Goal: Navigation & Orientation: Find specific page/section

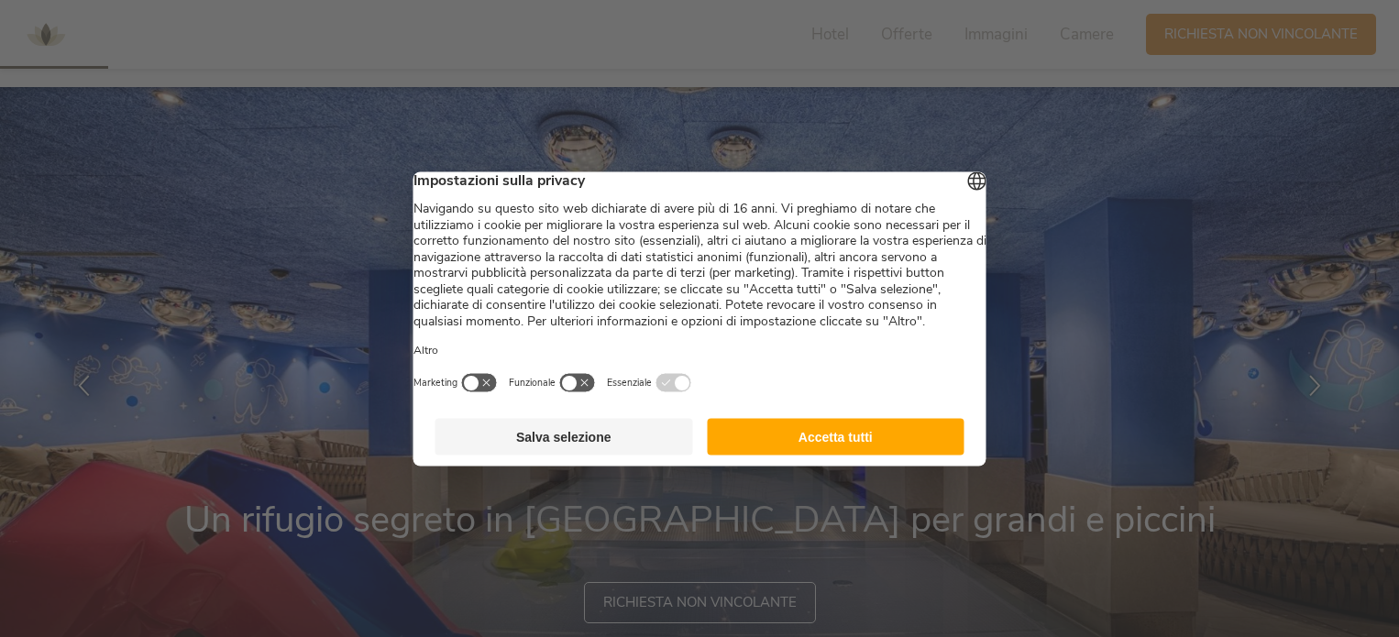
scroll to position [367, 0]
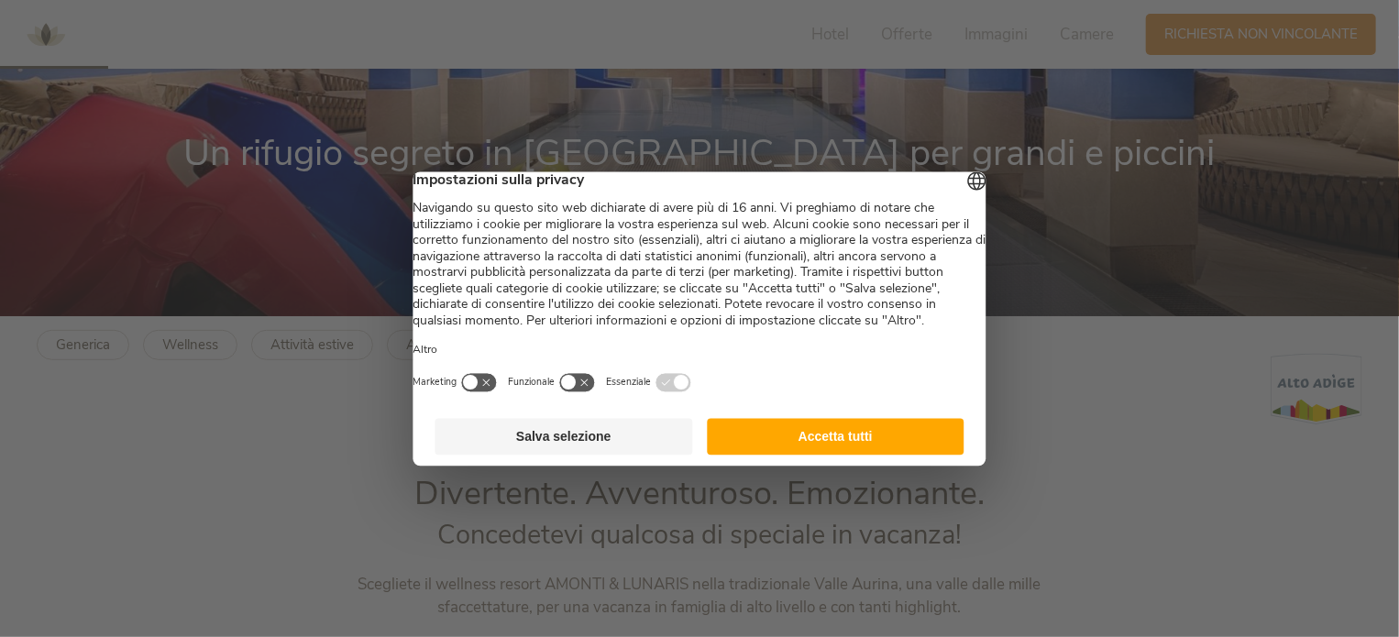
click at [862, 453] on button "Accetta tutti" at bounding box center [836, 436] width 258 height 37
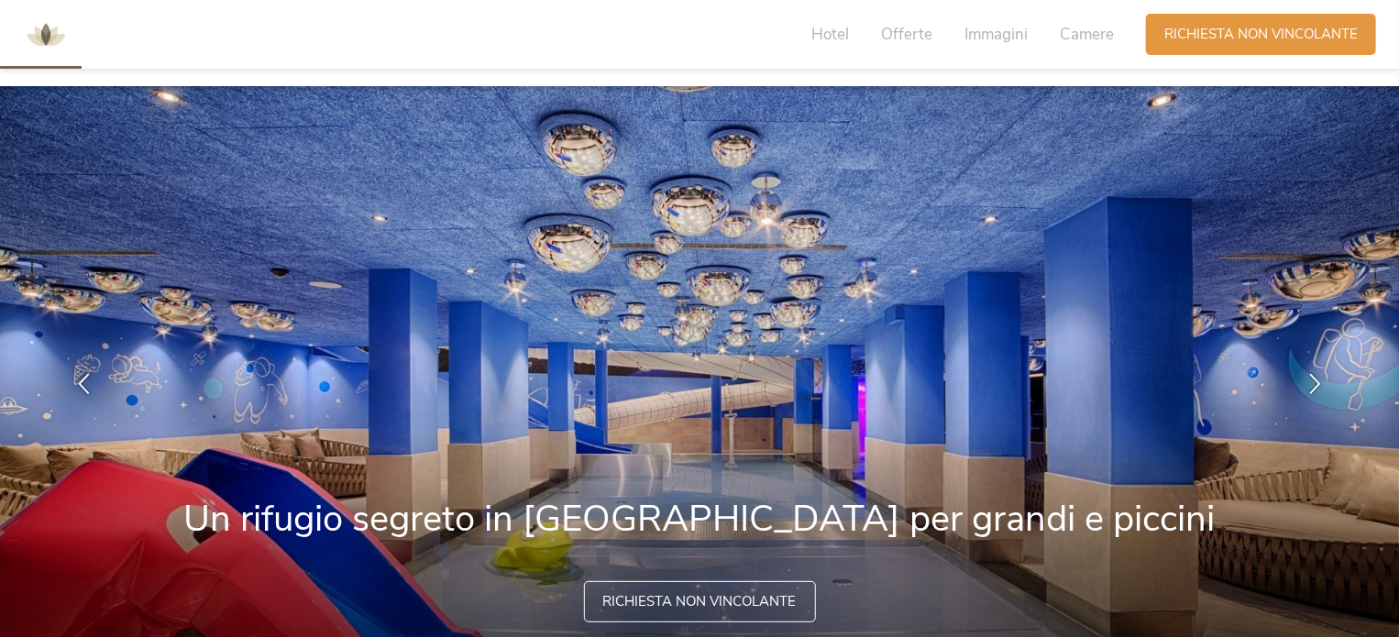
scroll to position [0, 0]
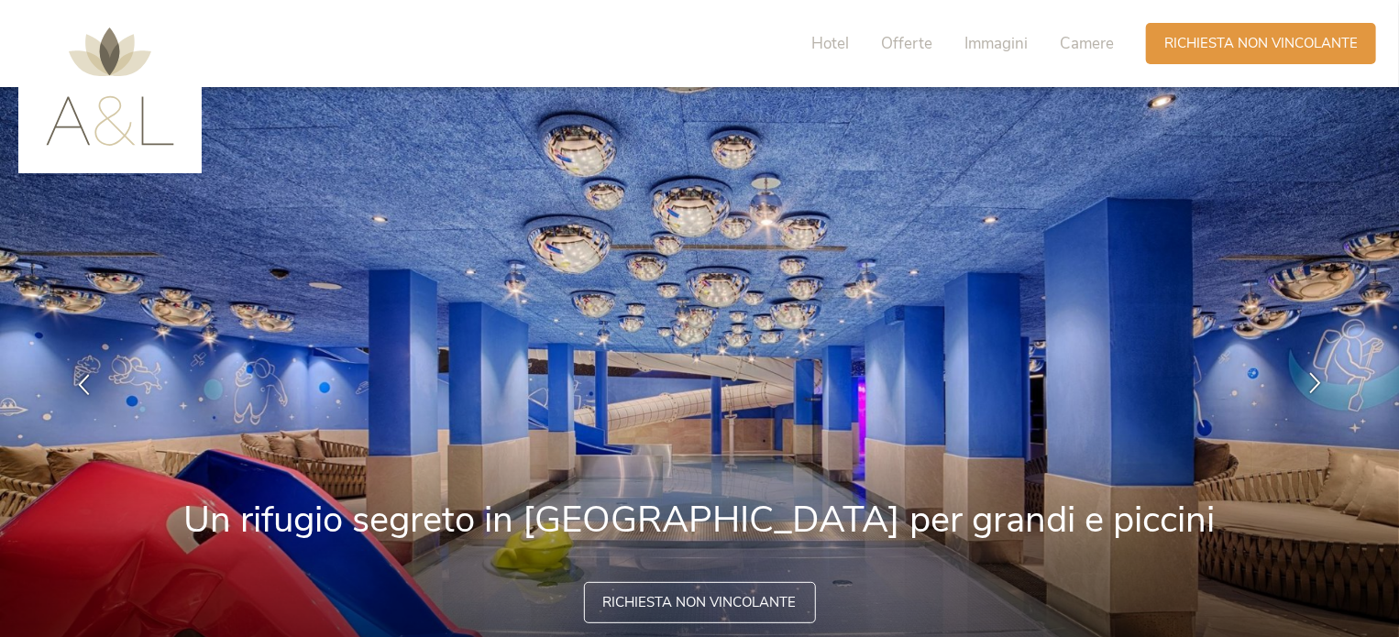
click at [1317, 380] on icon at bounding box center [1315, 383] width 21 height 21
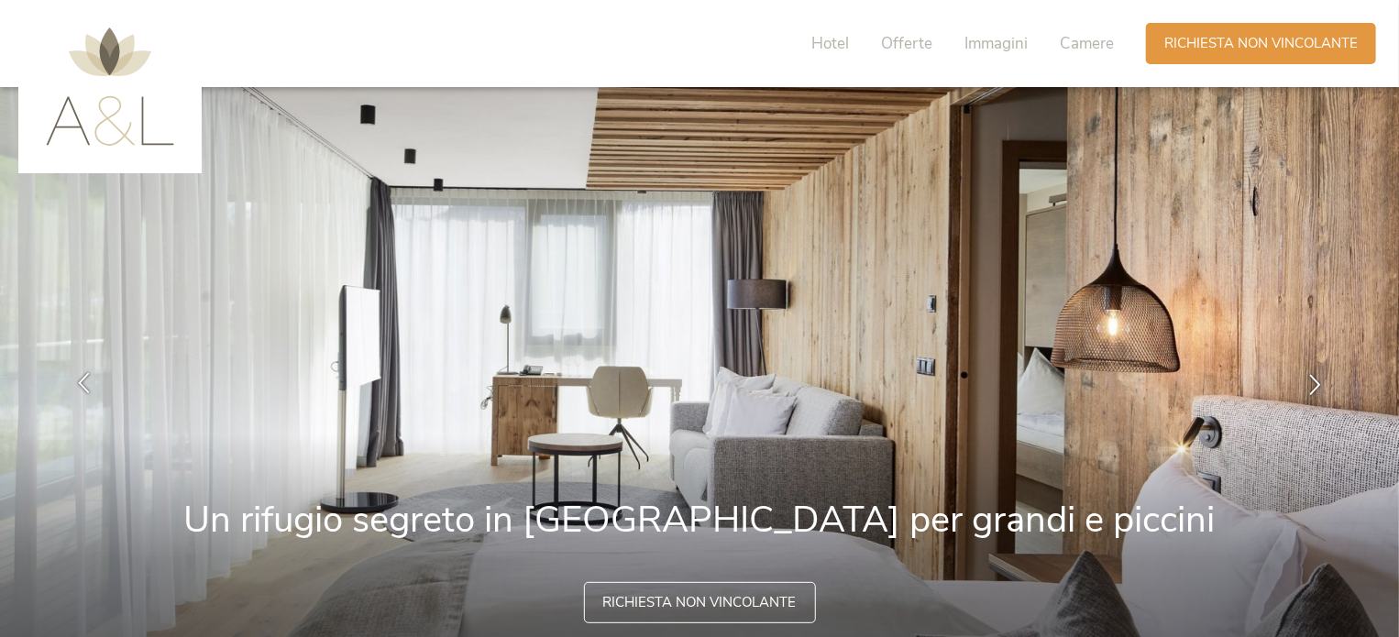
click at [77, 373] on icon at bounding box center [83, 383] width 21 height 21
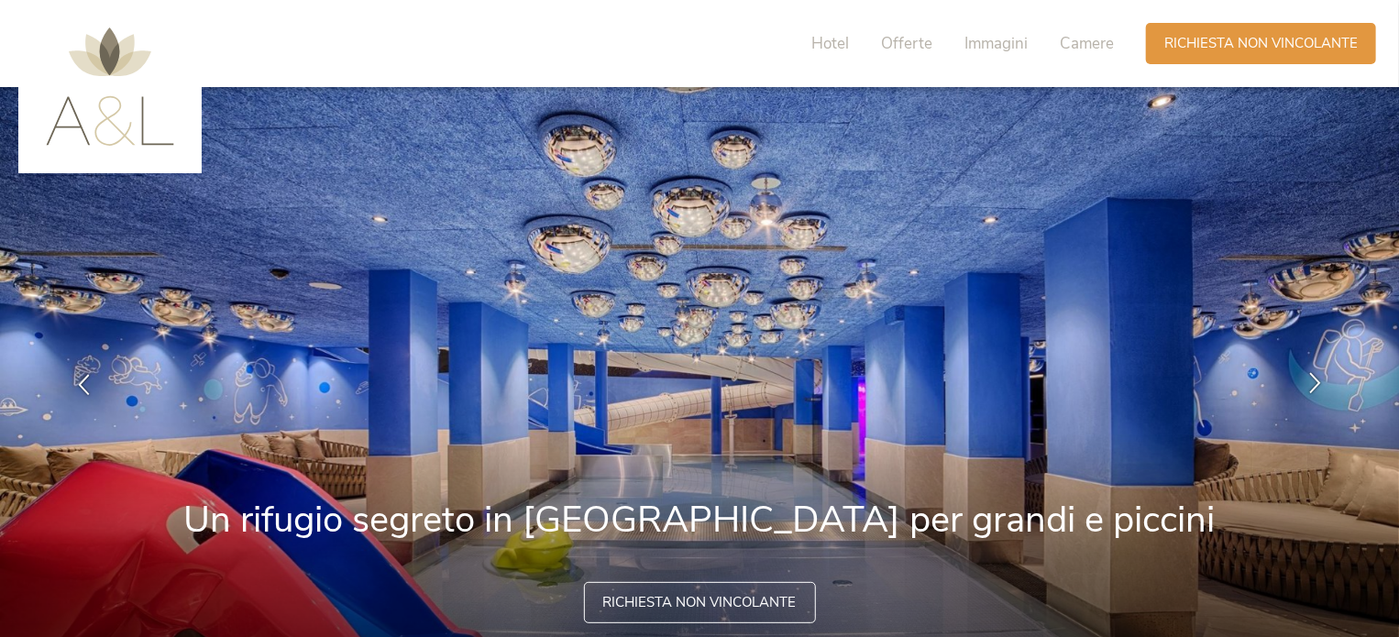
click at [1320, 377] on icon at bounding box center [1315, 383] width 21 height 21
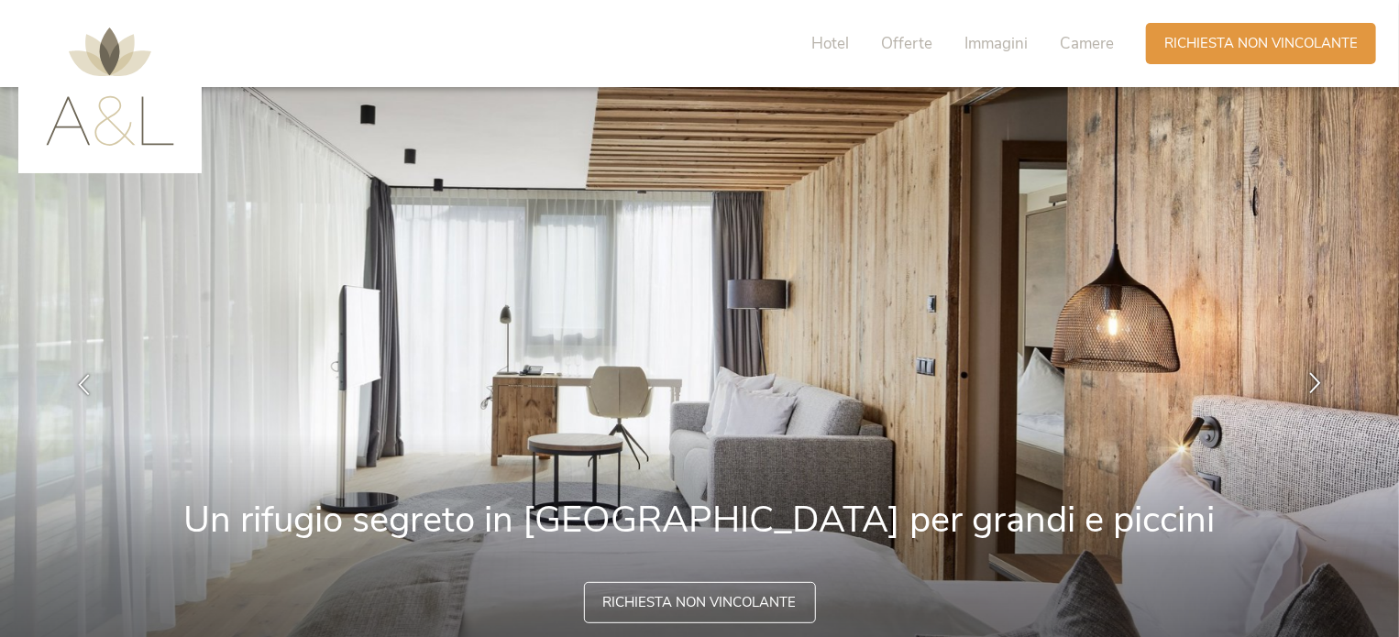
click at [1320, 377] on icon at bounding box center [1315, 383] width 21 height 21
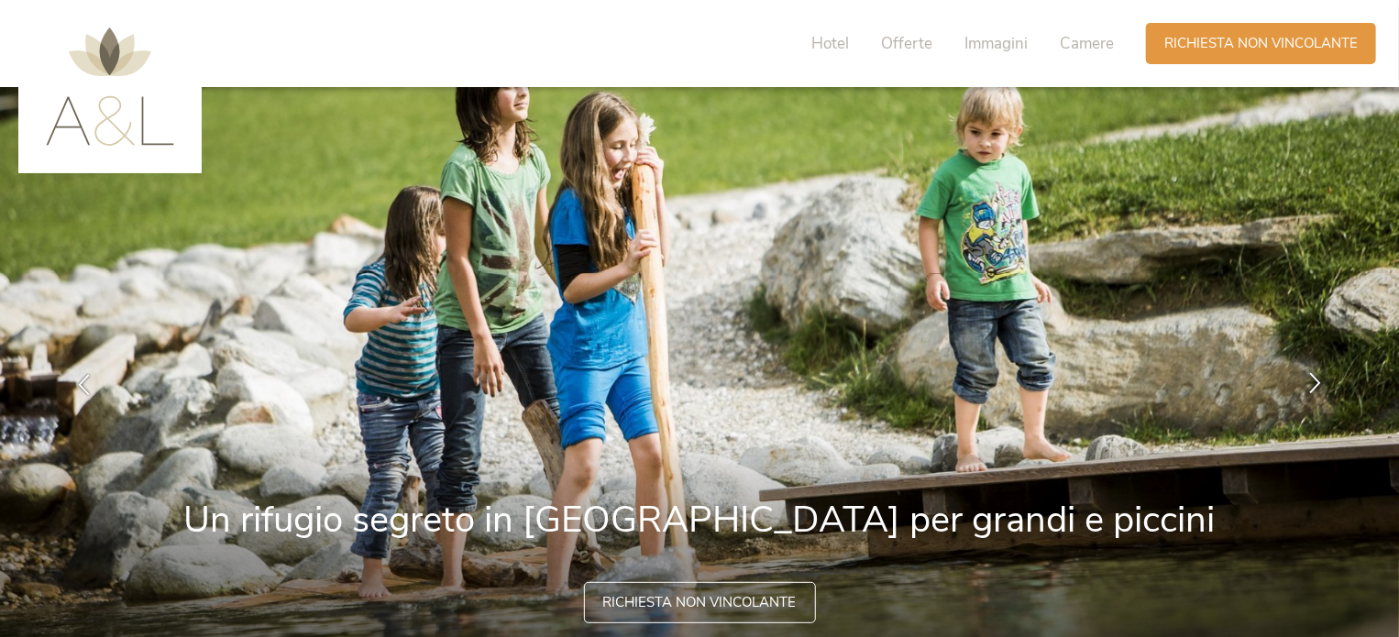
click at [1320, 377] on icon at bounding box center [1315, 383] width 21 height 21
click at [1317, 377] on icon at bounding box center [1315, 383] width 21 height 21
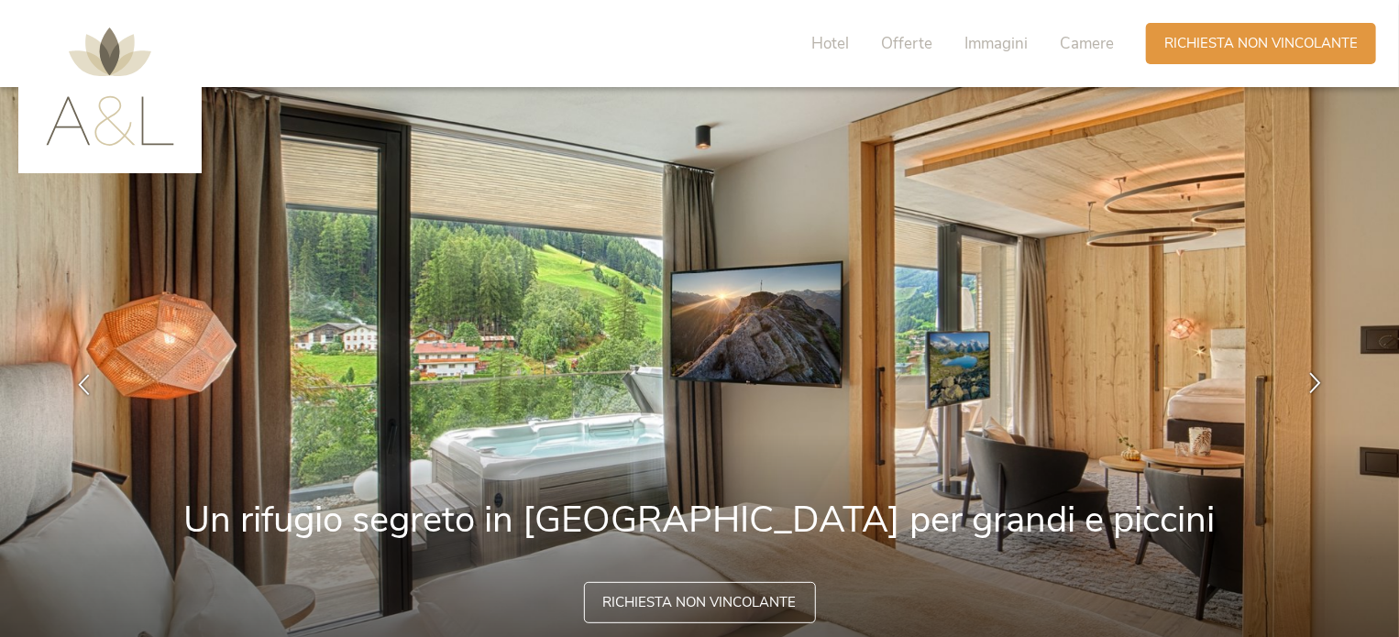
click at [1317, 377] on icon at bounding box center [1315, 383] width 21 height 21
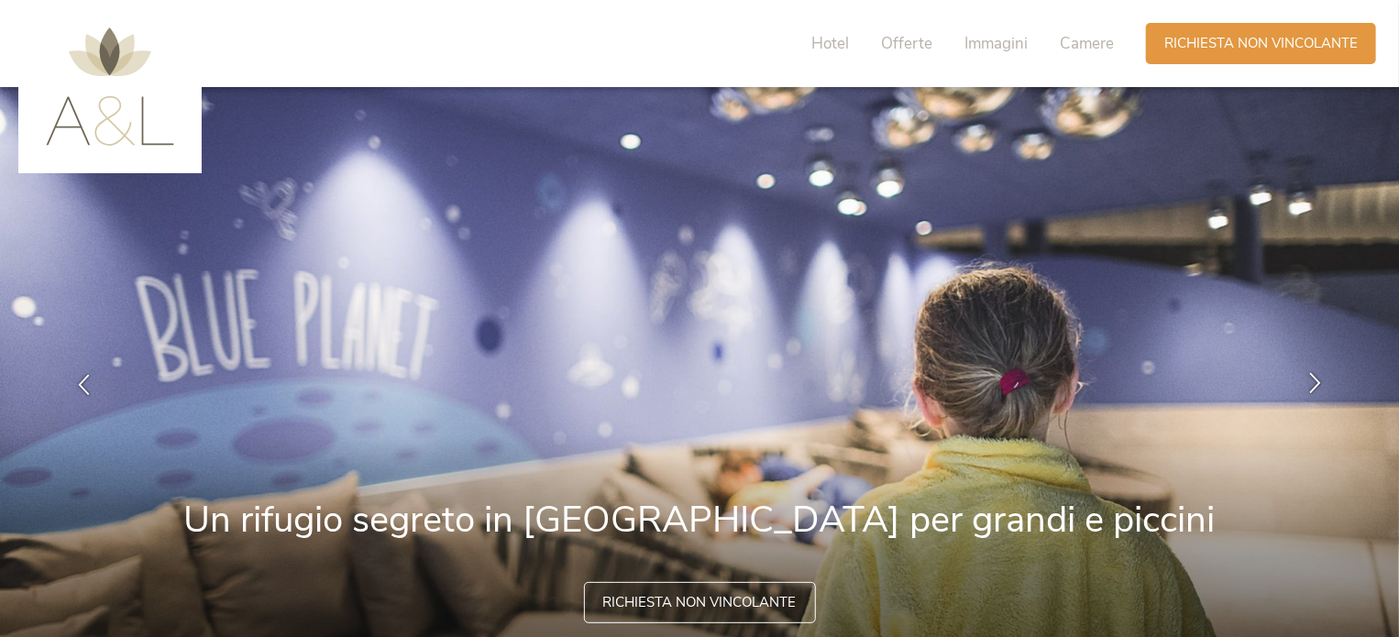
click at [1317, 377] on icon at bounding box center [1315, 383] width 21 height 21
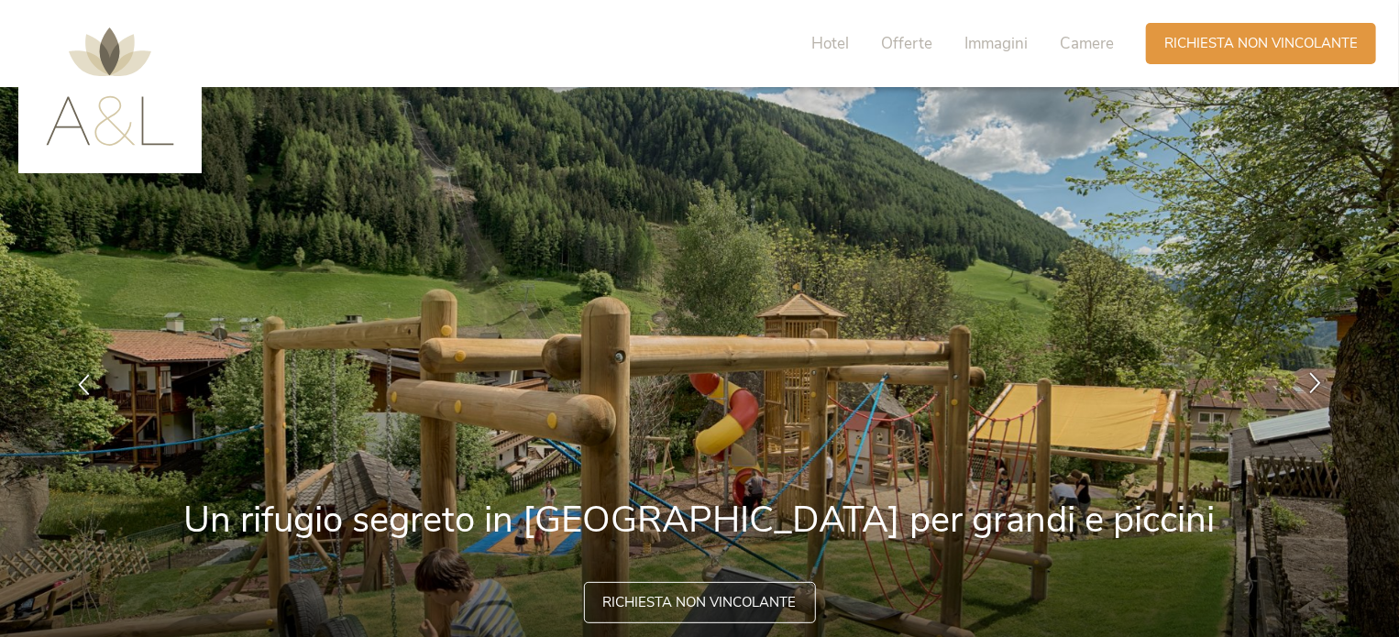
click at [1317, 377] on icon at bounding box center [1315, 383] width 21 height 21
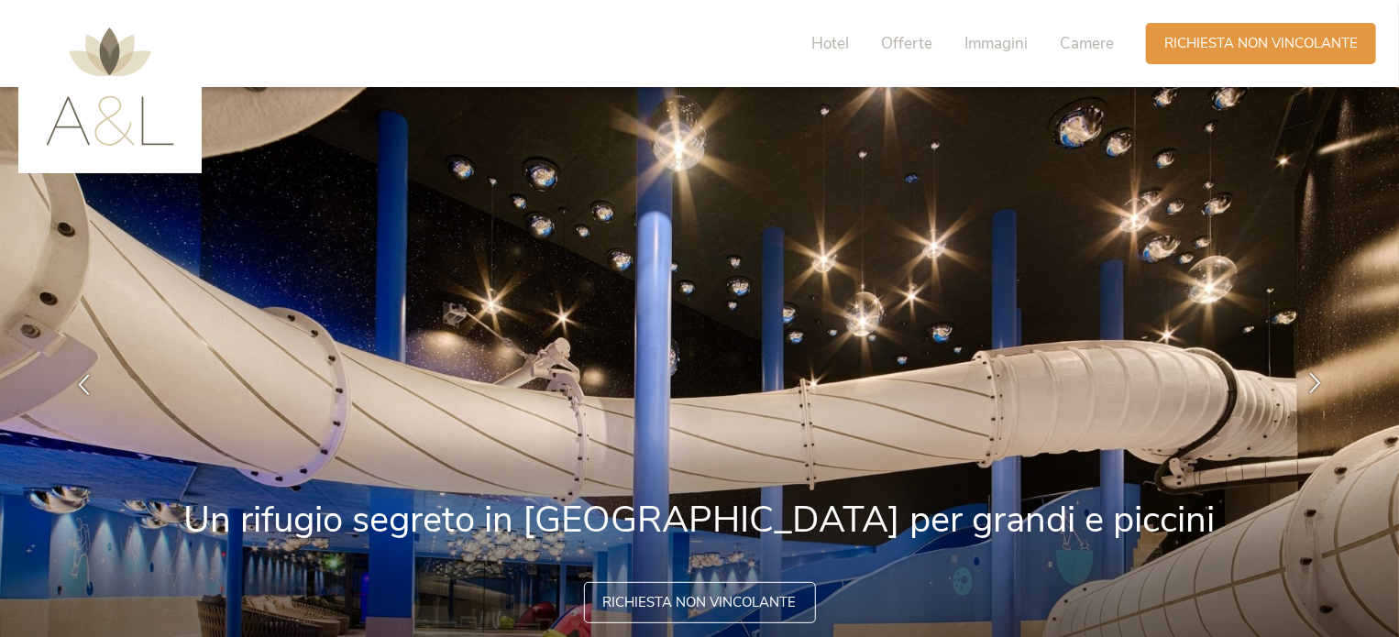
click at [1317, 377] on icon at bounding box center [1315, 383] width 21 height 21
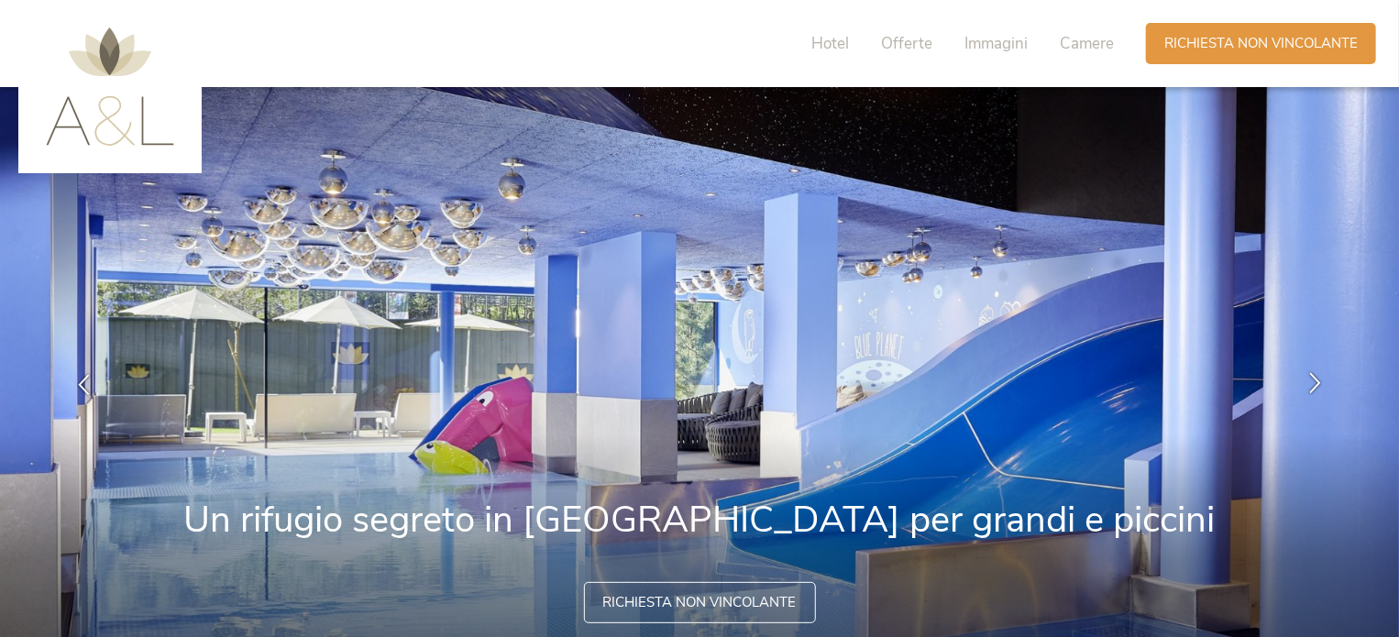
click at [1317, 377] on icon at bounding box center [1315, 383] width 21 height 21
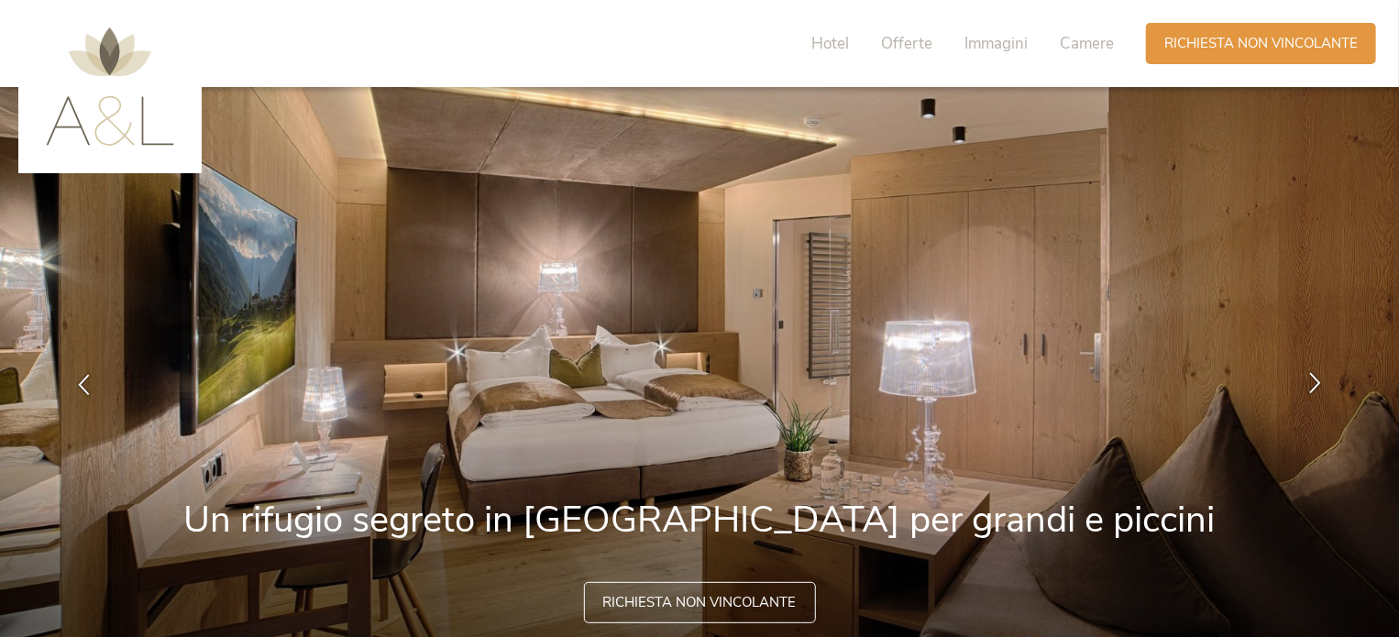
click at [1317, 377] on icon at bounding box center [1315, 383] width 21 height 21
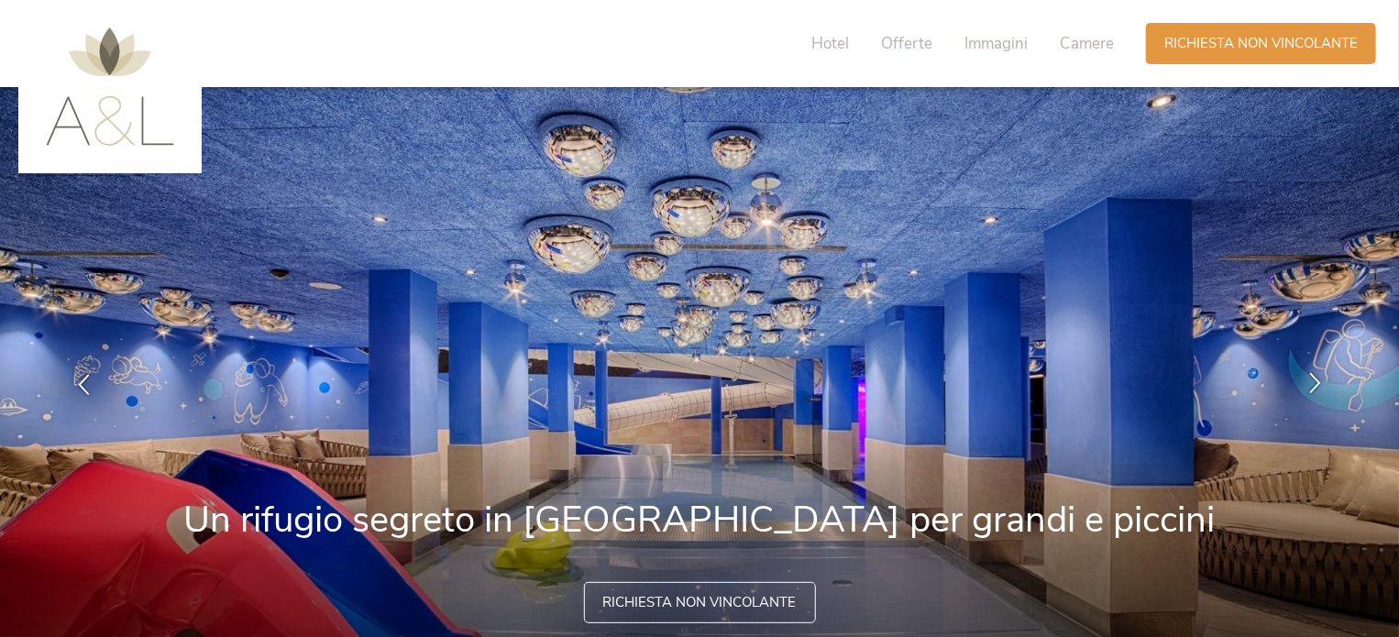
click at [1317, 377] on icon at bounding box center [1315, 383] width 21 height 21
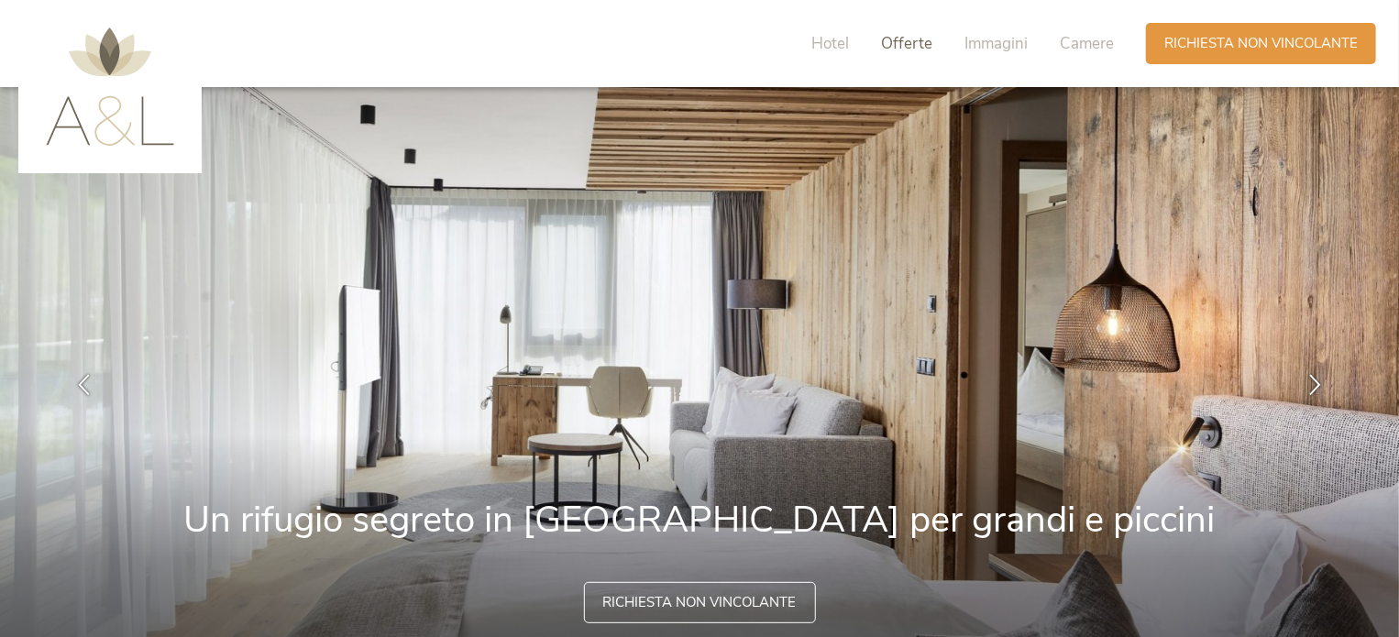
click at [909, 43] on span "Offerte" at bounding box center [906, 43] width 51 height 21
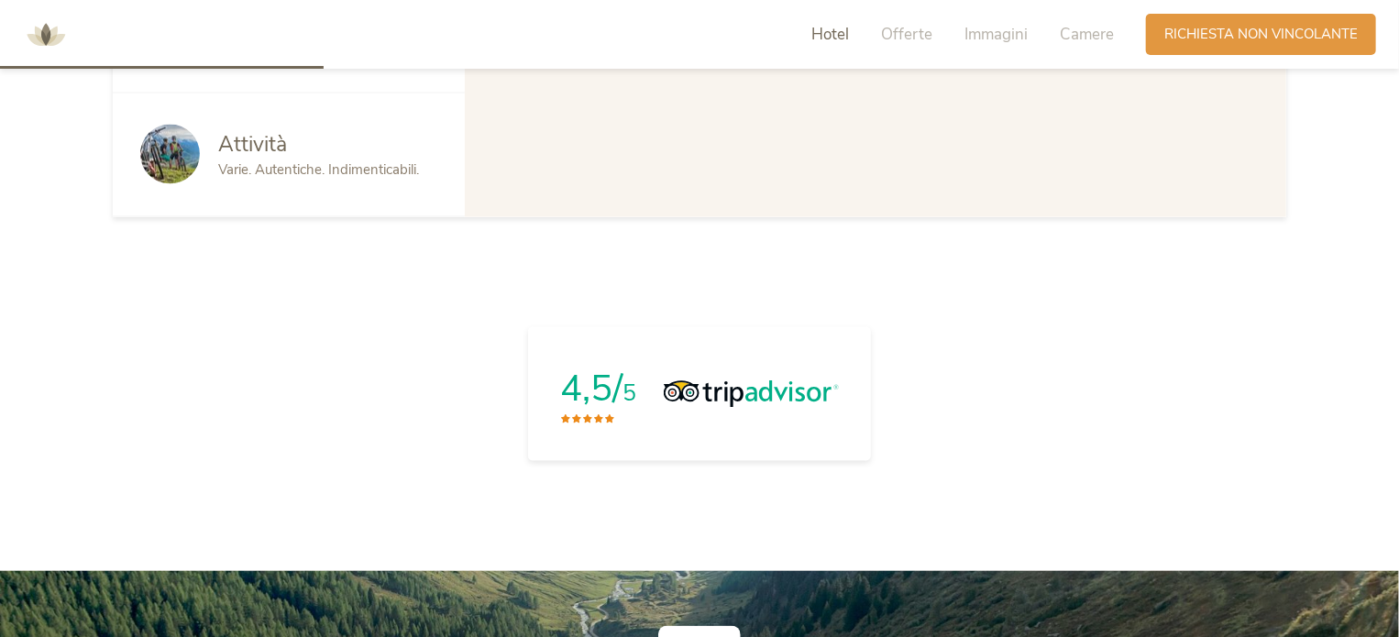
scroll to position [1102, 0]
